Goal: Navigation & Orientation: Find specific page/section

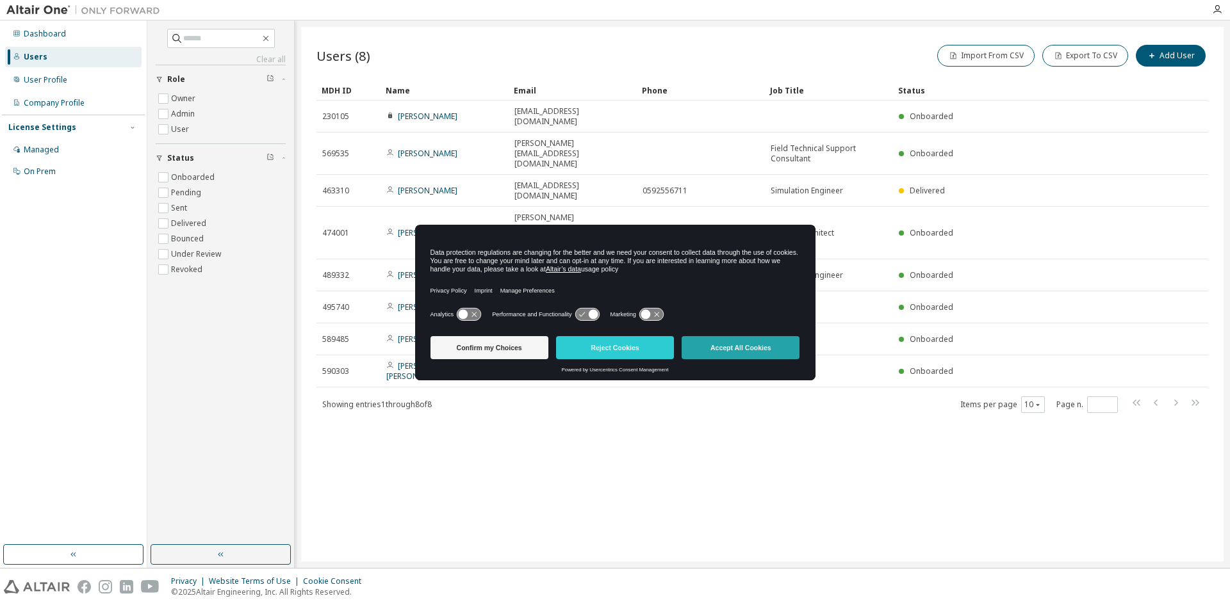
click at [751, 348] on button "Accept All Cookies" at bounding box center [741, 347] width 118 height 23
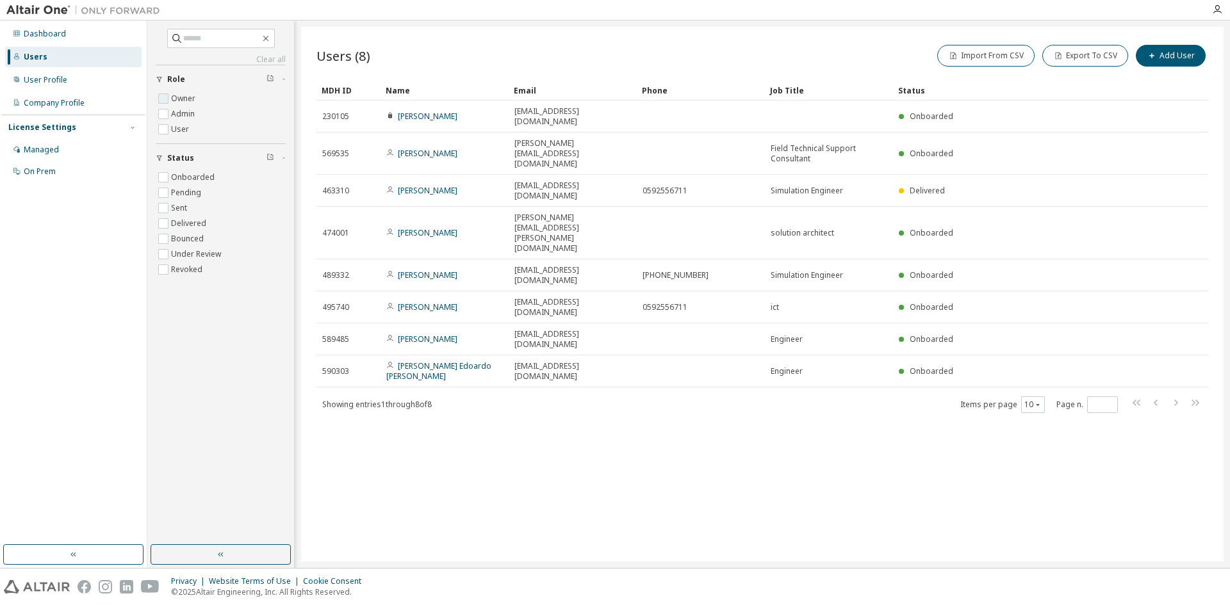
click at [172, 99] on label "Owner" at bounding box center [184, 98] width 27 height 15
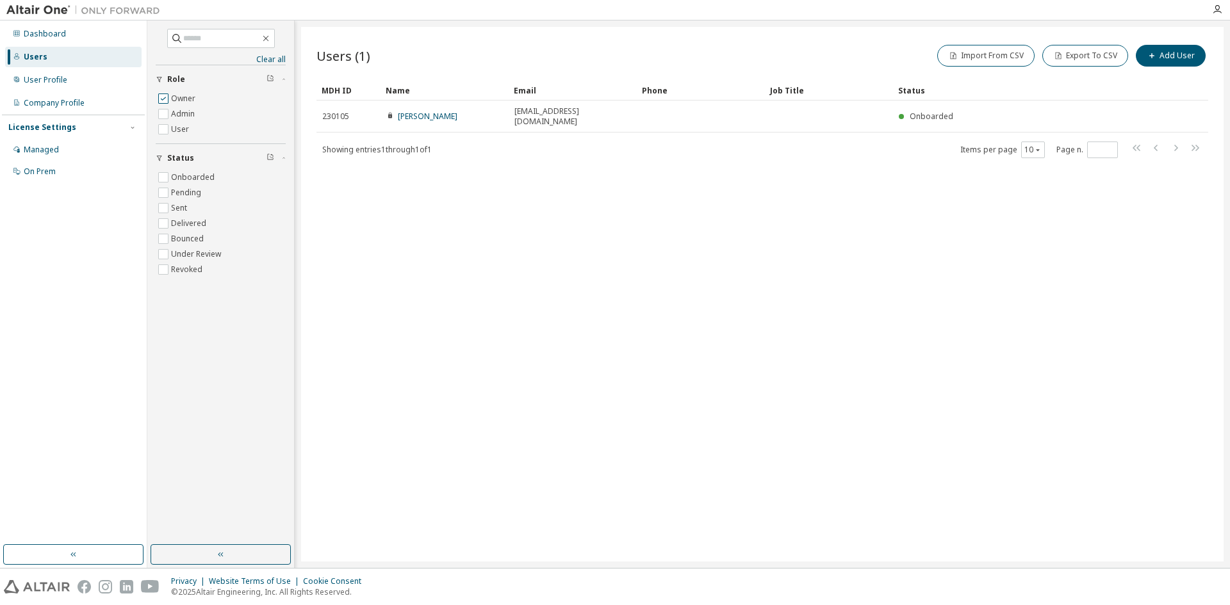
click at [172, 99] on label "Owner" at bounding box center [184, 98] width 27 height 15
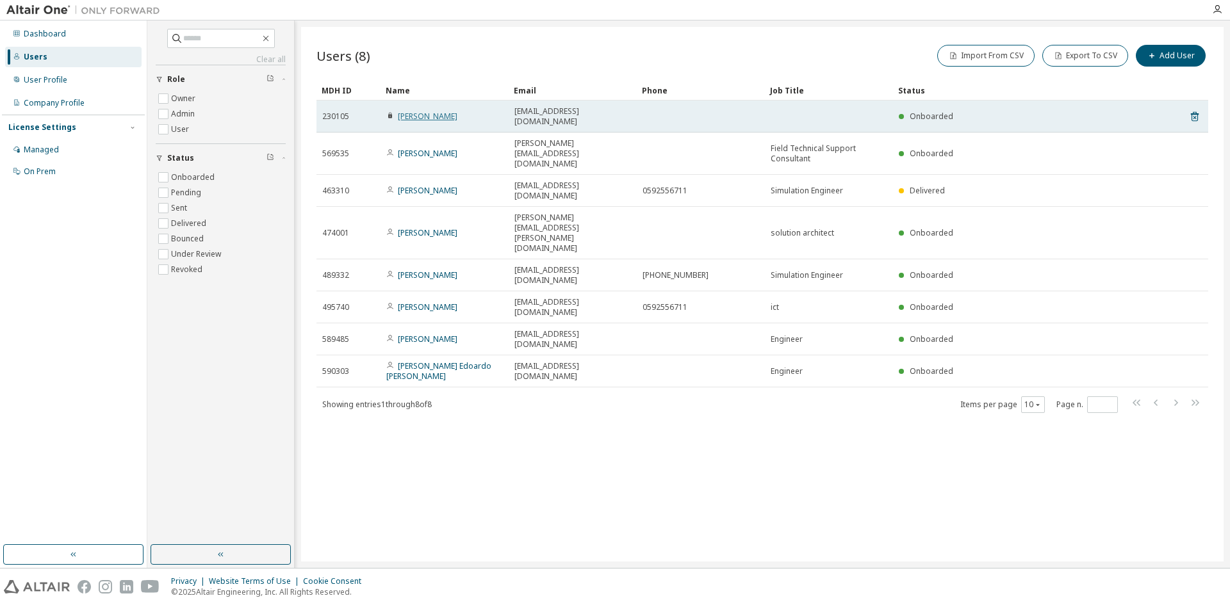
click at [435, 111] on link "Giulio Pino" at bounding box center [428, 116] width 60 height 11
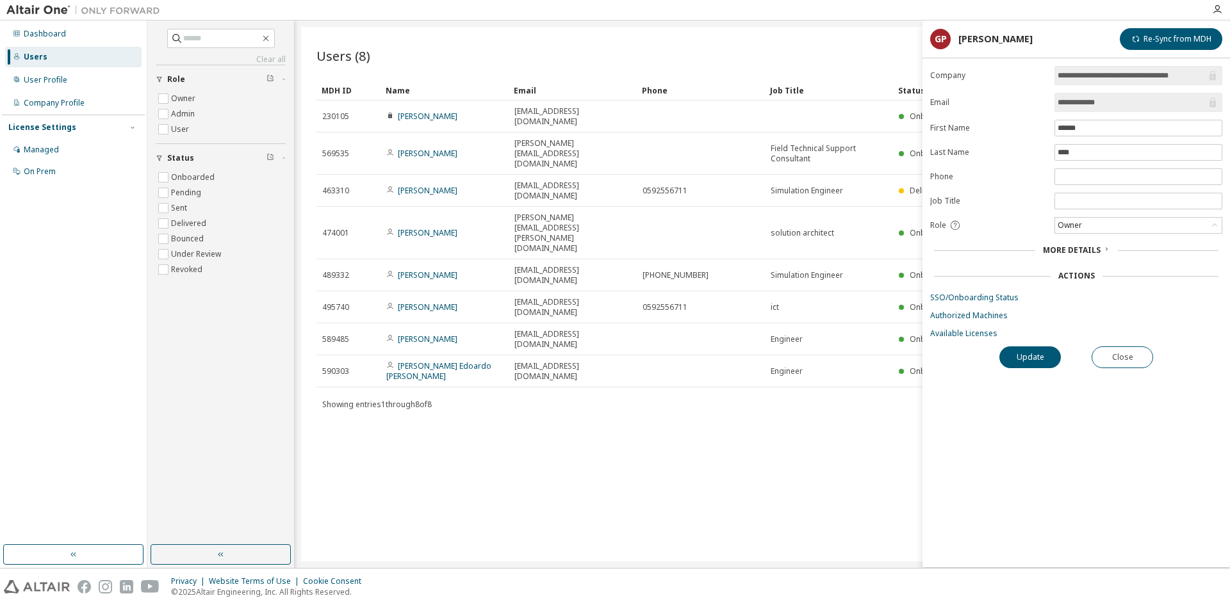
click at [1086, 249] on span "More Details" at bounding box center [1072, 250] width 58 height 11
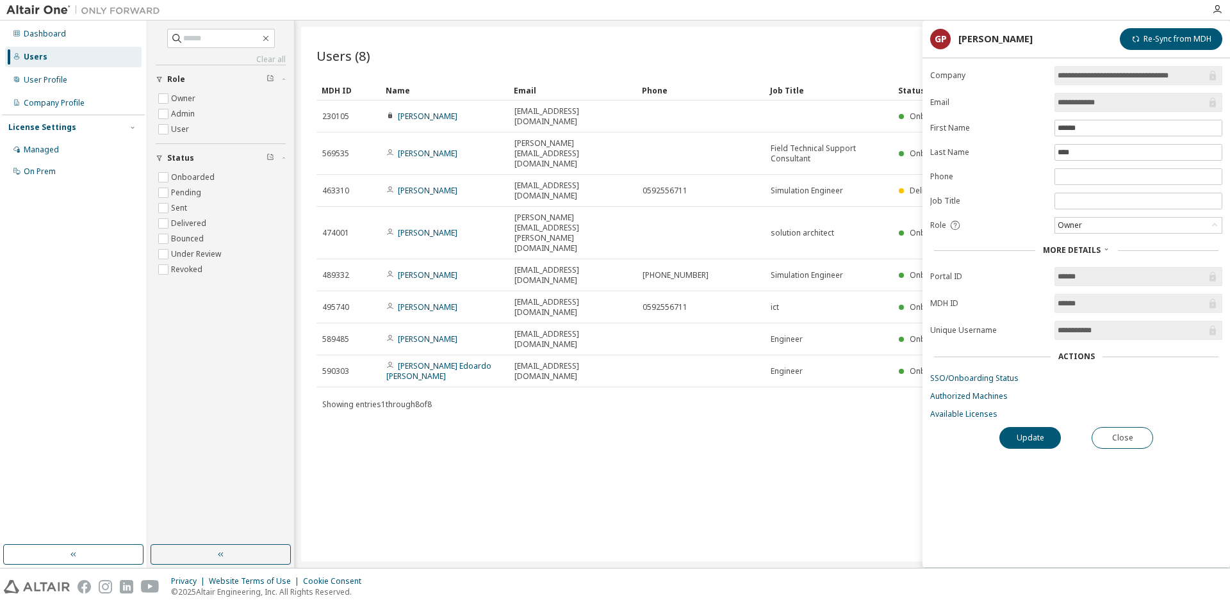
click at [1086, 249] on span "More Details" at bounding box center [1072, 250] width 58 height 11
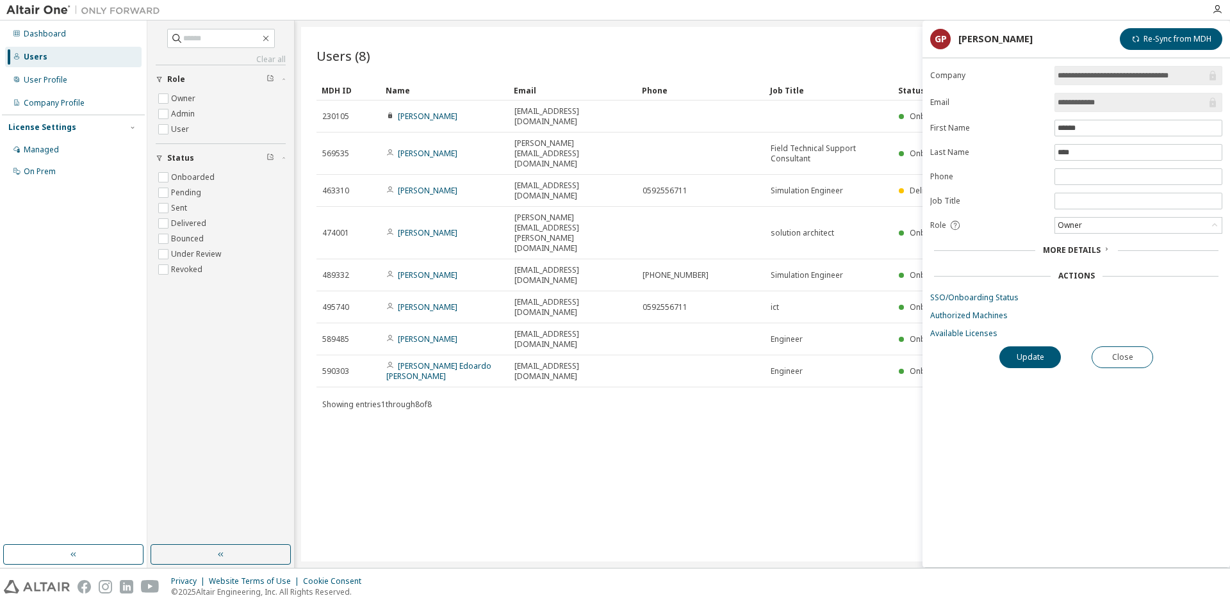
click at [1092, 276] on div "Actions" at bounding box center [1076, 276] width 37 height 10
click at [1142, 223] on div "Owner" at bounding box center [1138, 225] width 167 height 15
click at [819, 334] on div "Users (8) Import From CSV Export To CSV Add User Clear Load Save Save As Field …" at bounding box center [762, 294] width 922 height 535
click at [484, 327] on div "Users (8) Import From CSV Export To CSV Add User Clear Load Save Save As Field …" at bounding box center [762, 294] width 922 height 535
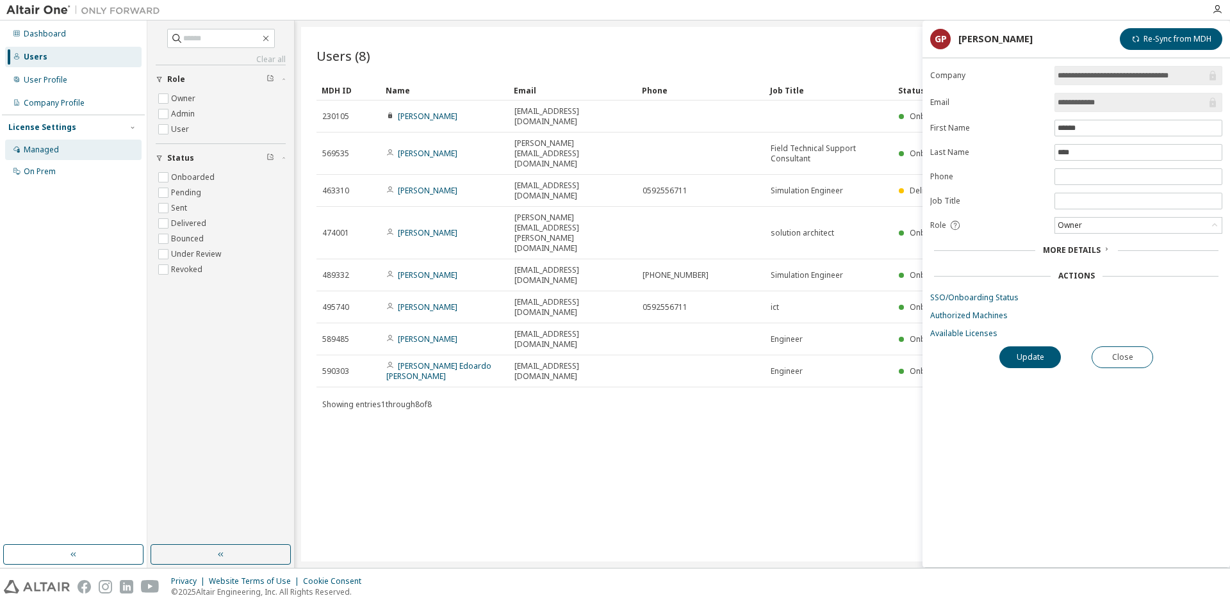
click at [87, 148] on div "Managed" at bounding box center [73, 150] width 136 height 20
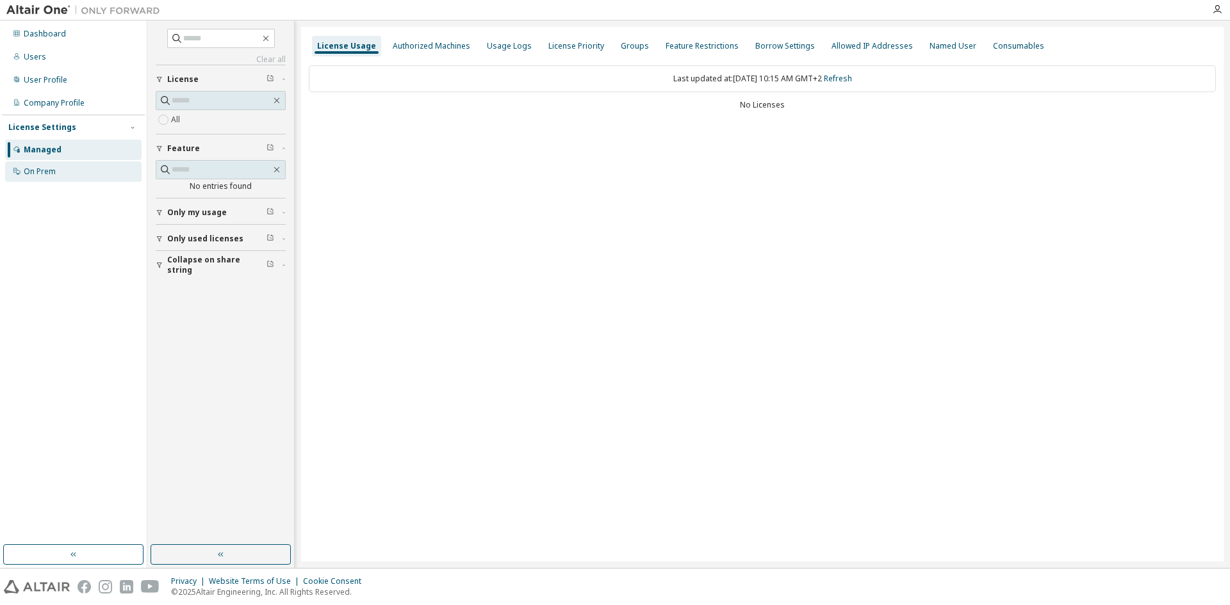
click at [97, 176] on div "On Prem" at bounding box center [73, 171] width 136 height 20
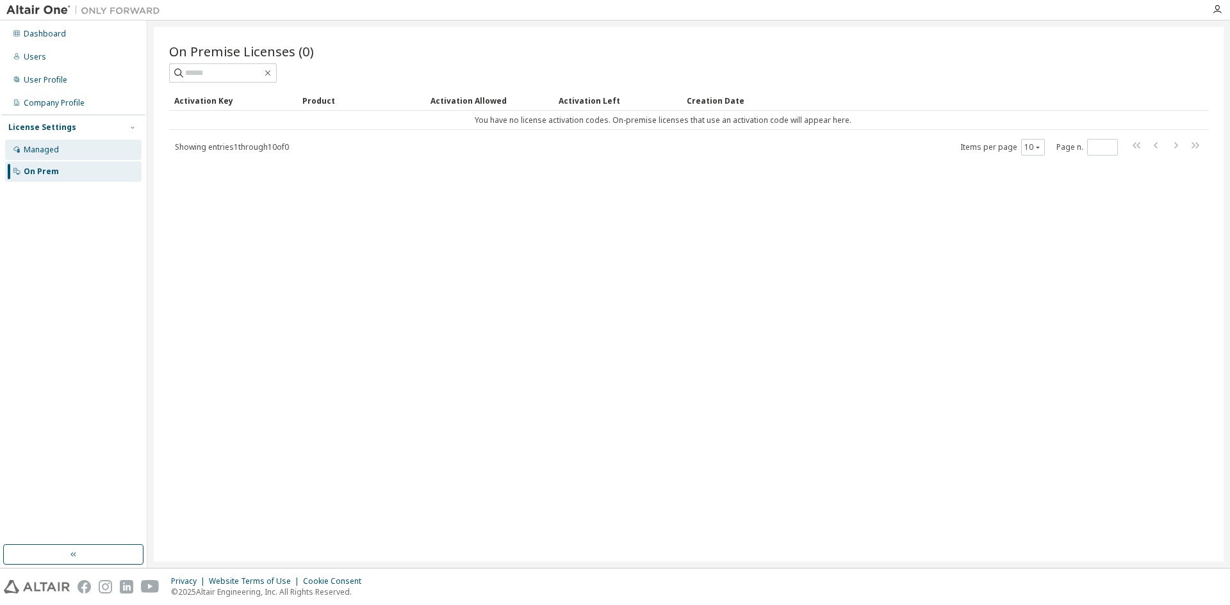
click at [103, 150] on div "Managed" at bounding box center [73, 150] width 136 height 20
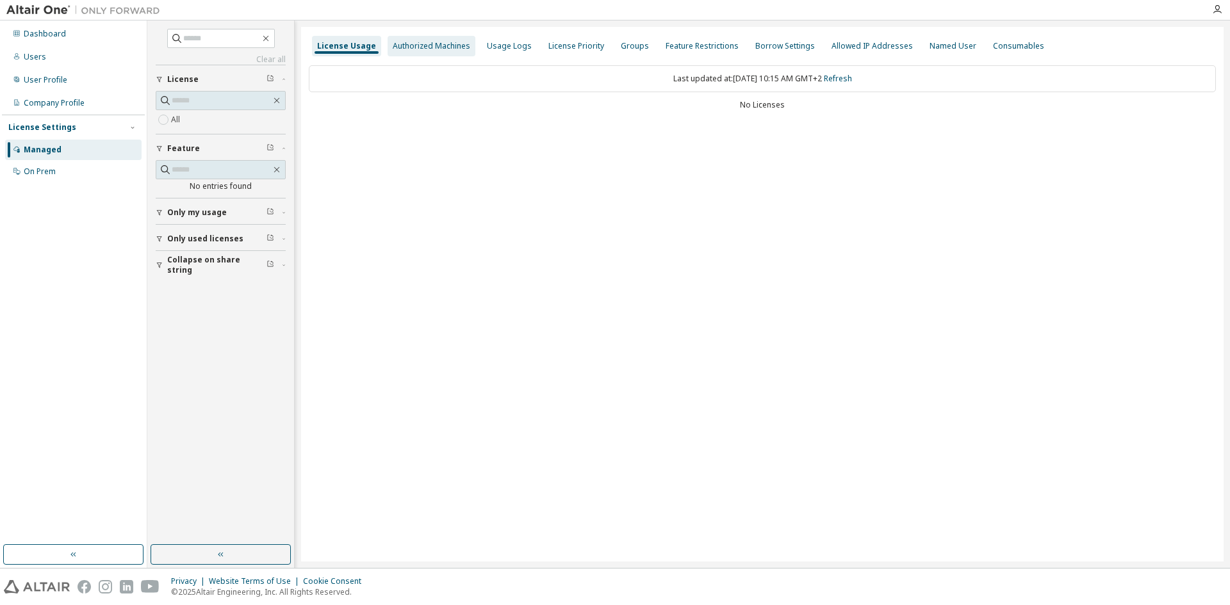
click at [427, 43] on div "Authorized Machines" at bounding box center [432, 46] width 78 height 10
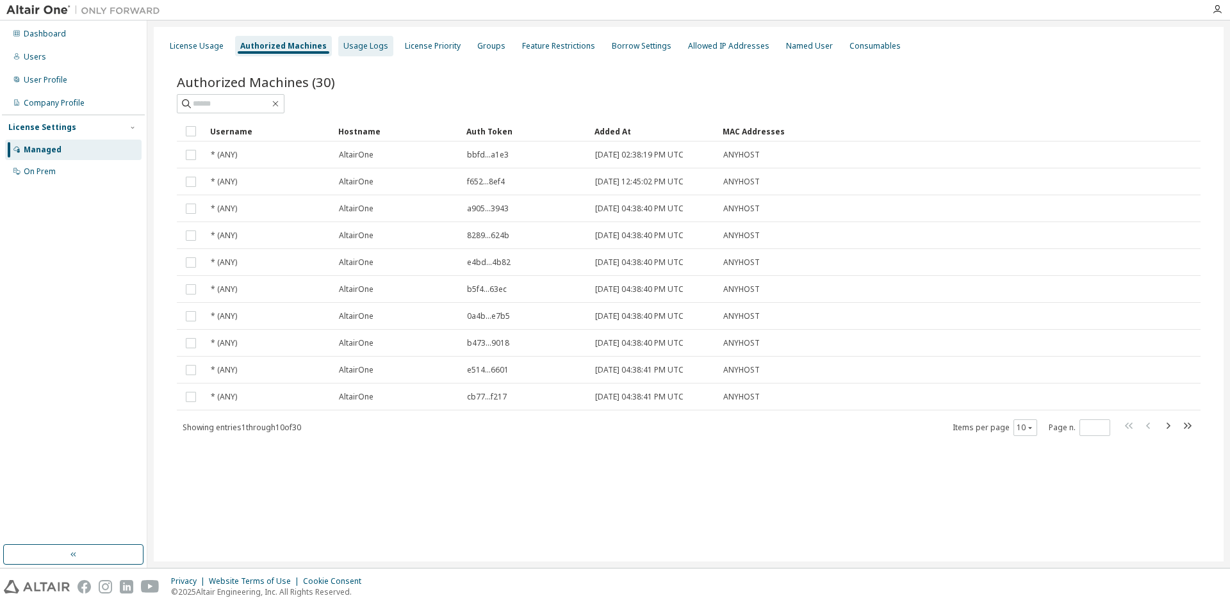
click at [357, 48] on div "Usage Logs" at bounding box center [365, 46] width 45 height 10
